Goal: Check status: Check status

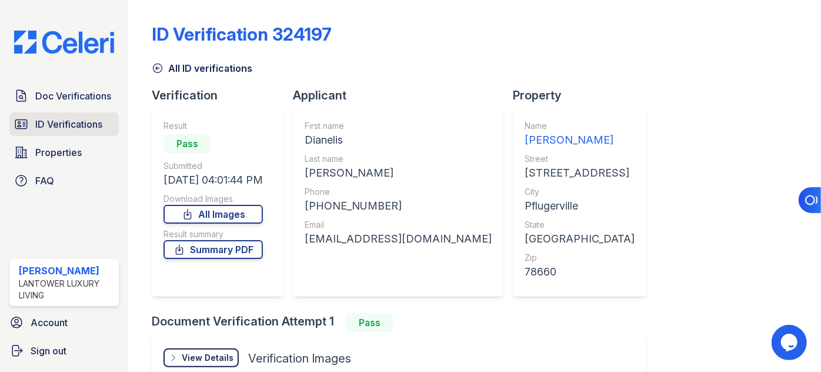
click at [62, 122] on span "ID Verifications" at bounding box center [68, 124] width 67 height 14
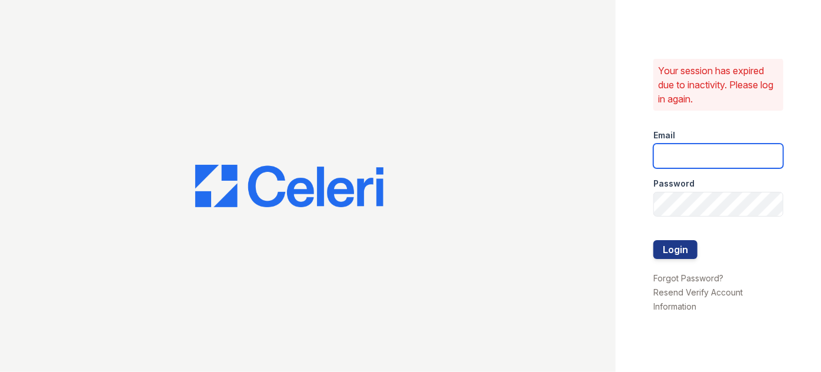
type input "pmateranorozco@lantowerliving.com"
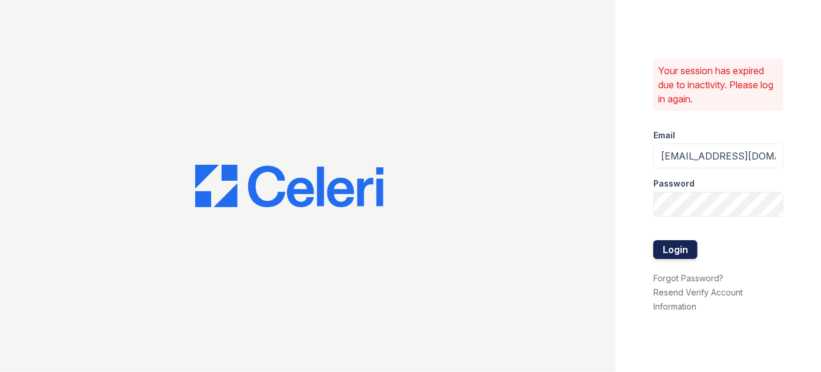
click at [681, 249] on button "Login" at bounding box center [675, 249] width 44 height 19
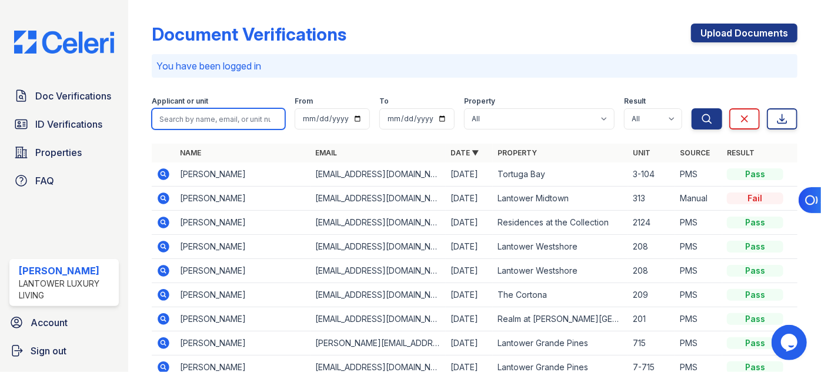
click at [229, 115] on input "search" at bounding box center [218, 118] width 133 height 21
type input "azaedl"
click at [691, 108] on button "Search" at bounding box center [706, 118] width 31 height 21
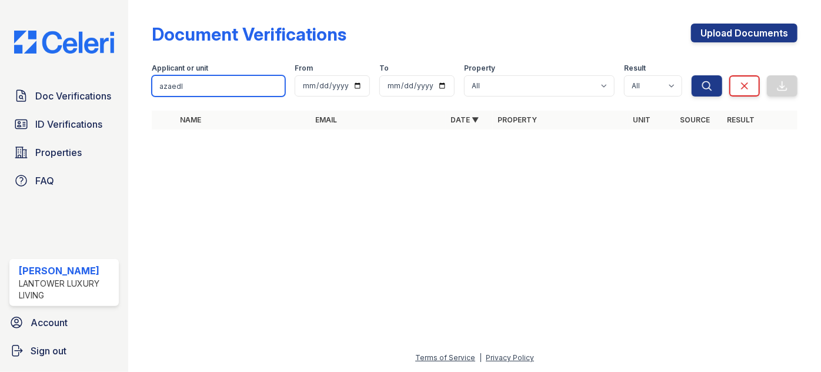
click at [249, 82] on input "azaedl" at bounding box center [218, 85] width 133 height 21
type input "[PERSON_NAME]"
click at [691, 75] on button "Search" at bounding box center [706, 85] width 31 height 21
click at [212, 84] on input "[PERSON_NAME]" at bounding box center [218, 85] width 133 height 21
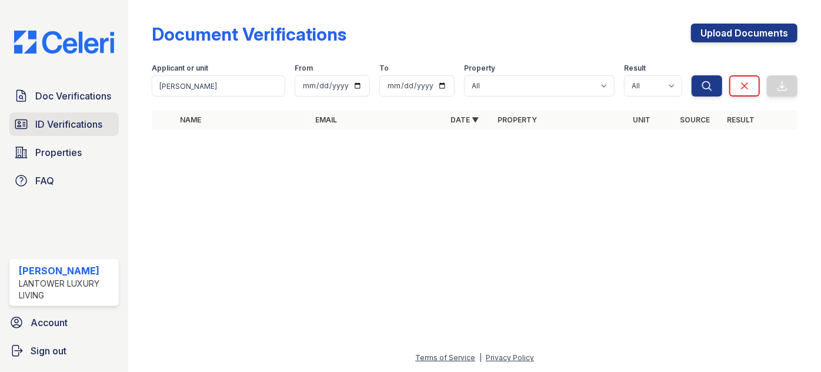
click at [61, 117] on span "ID Verifications" at bounding box center [68, 124] width 67 height 14
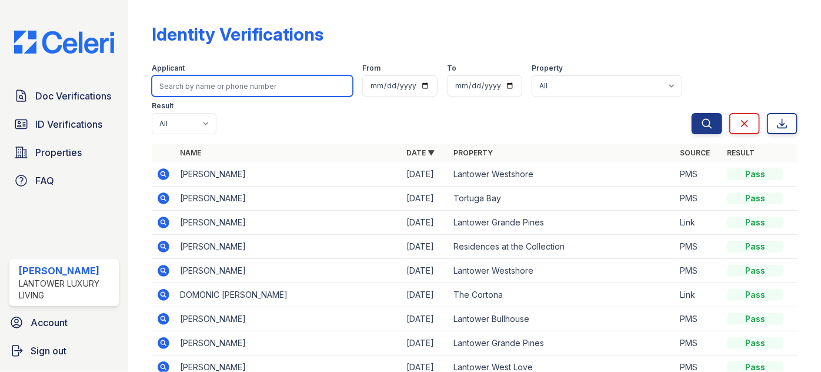
click at [198, 91] on input "search" at bounding box center [252, 85] width 201 height 21
type input "[PERSON_NAME]"
click at [691, 113] on button "Search" at bounding box center [706, 123] width 31 height 21
